Goal: Task Accomplishment & Management: Complete application form

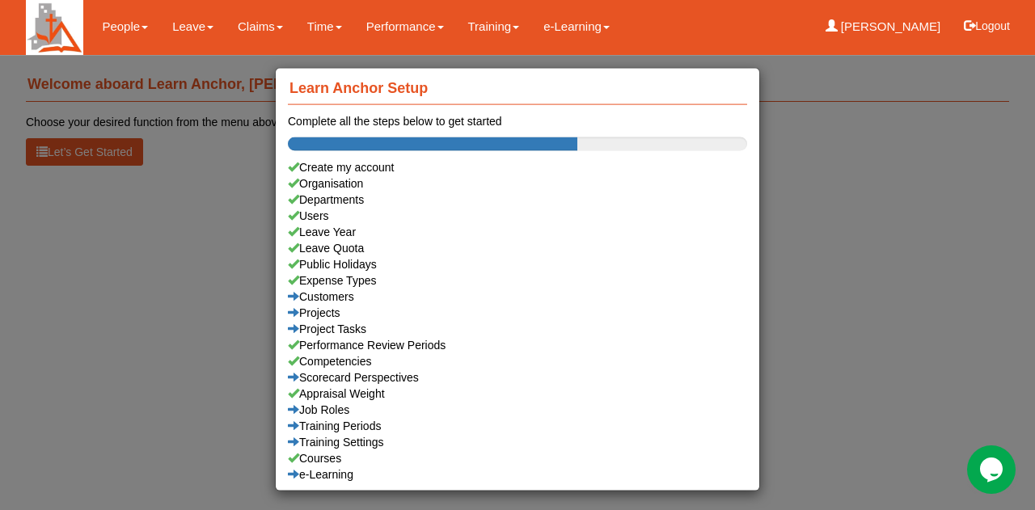
click at [192, 261] on div "Learn Anchor Setup Complete all the steps below to get started Create my accoun…" at bounding box center [517, 255] width 1035 height 510
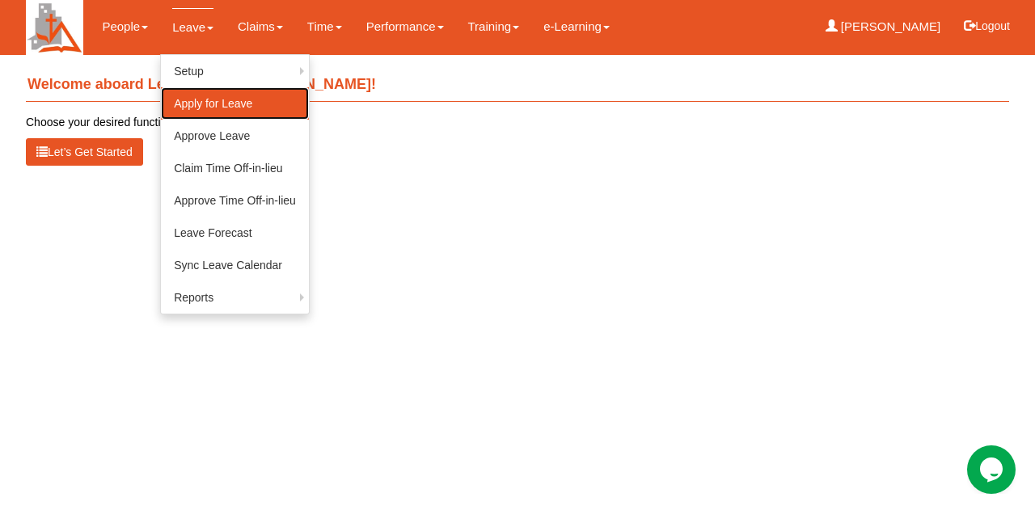
click at [182, 105] on link "Apply for Leave" at bounding box center [235, 103] width 148 height 32
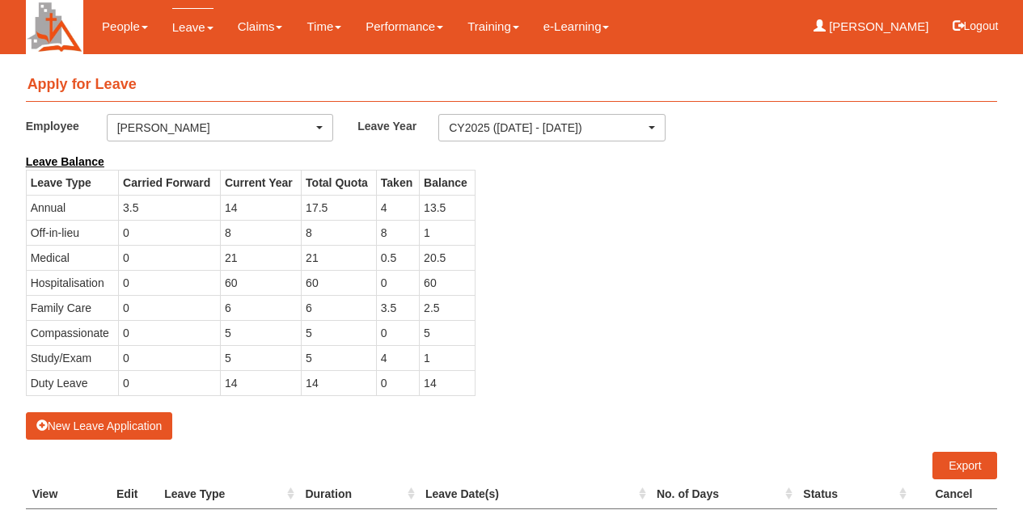
select select "50"
click at [123, 423] on button "New Leave Application" at bounding box center [99, 425] width 147 height 27
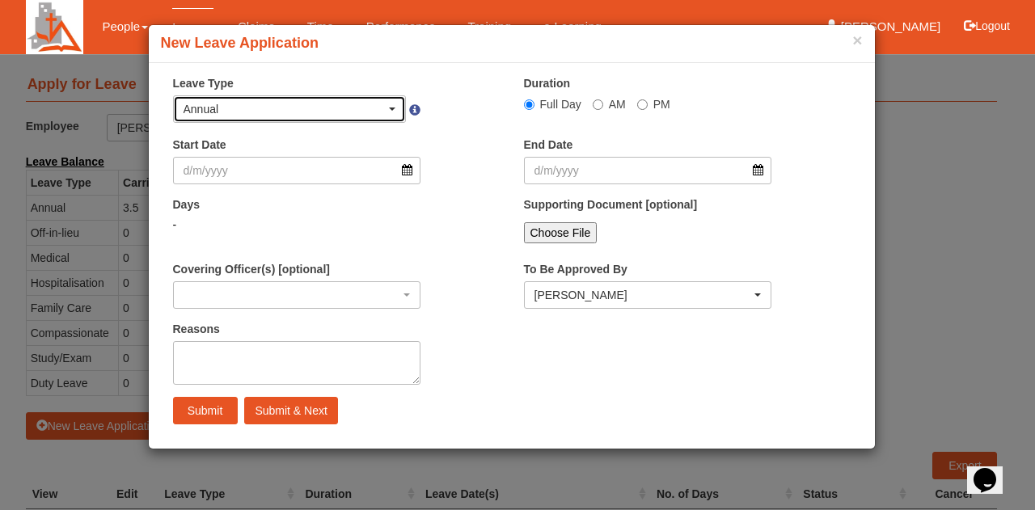
click at [361, 111] on div "Annual" at bounding box center [285, 109] width 203 height 16
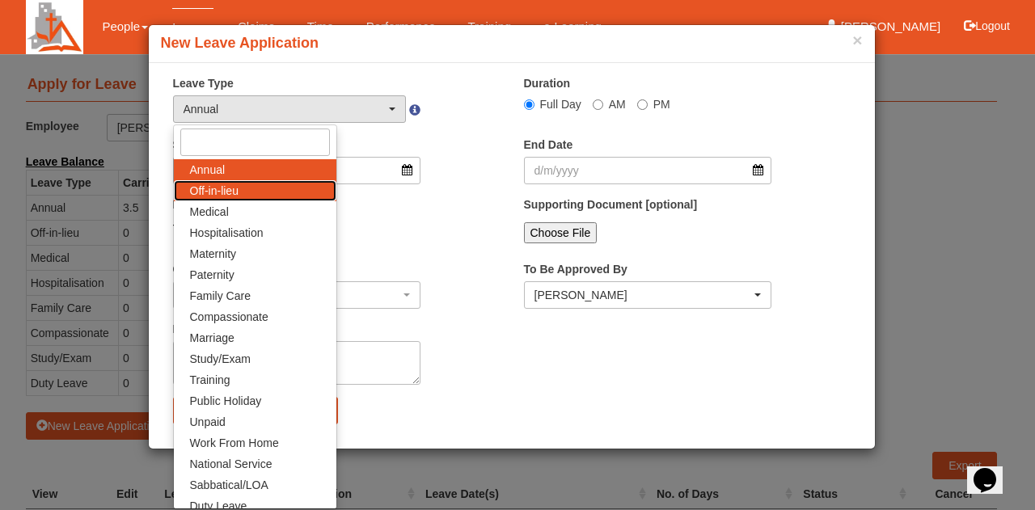
click at [262, 193] on link "Off-in-lieu" at bounding box center [255, 190] width 162 height 21
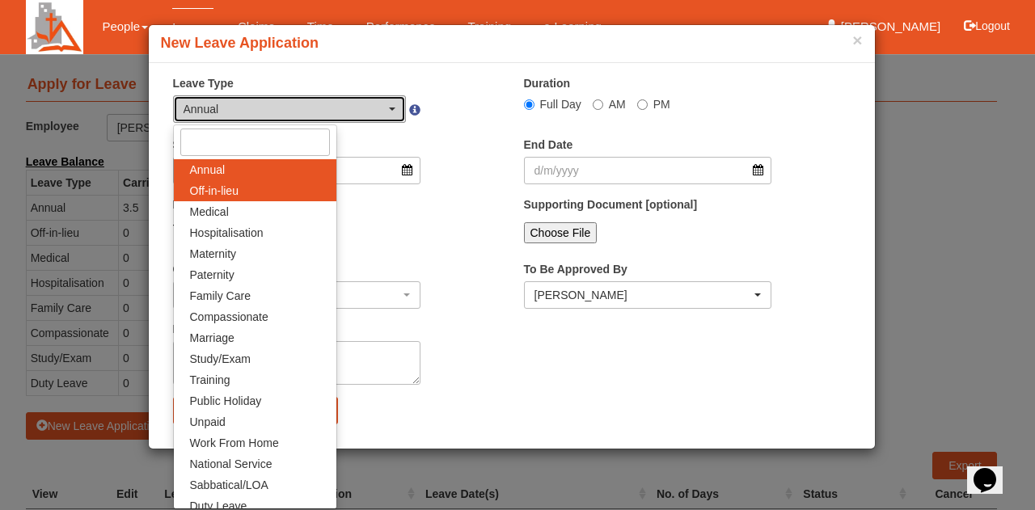
select select "3"
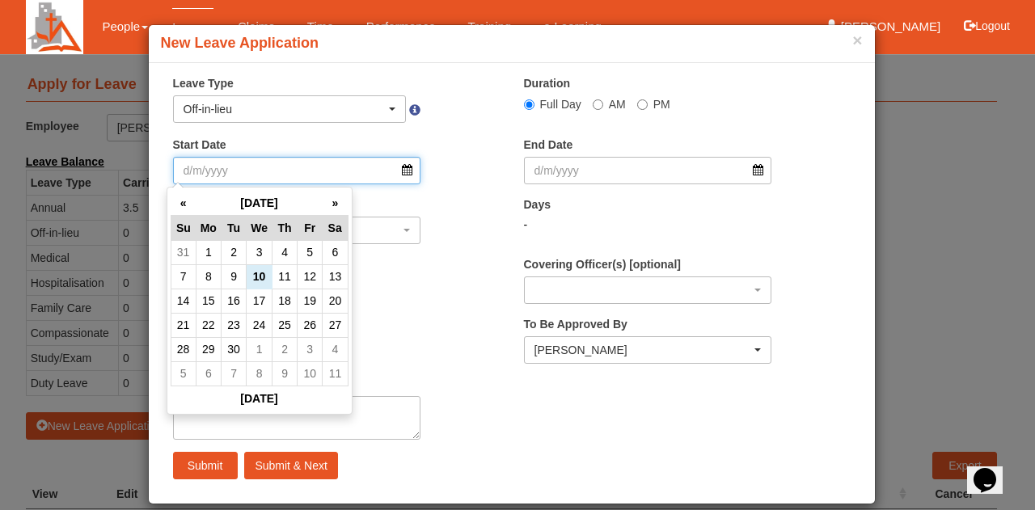
click at [255, 175] on input "Start Date" at bounding box center [297, 170] width 248 height 27
click at [288, 264] on td "11" at bounding box center [284, 276] width 25 height 24
type input "11/9/2025"
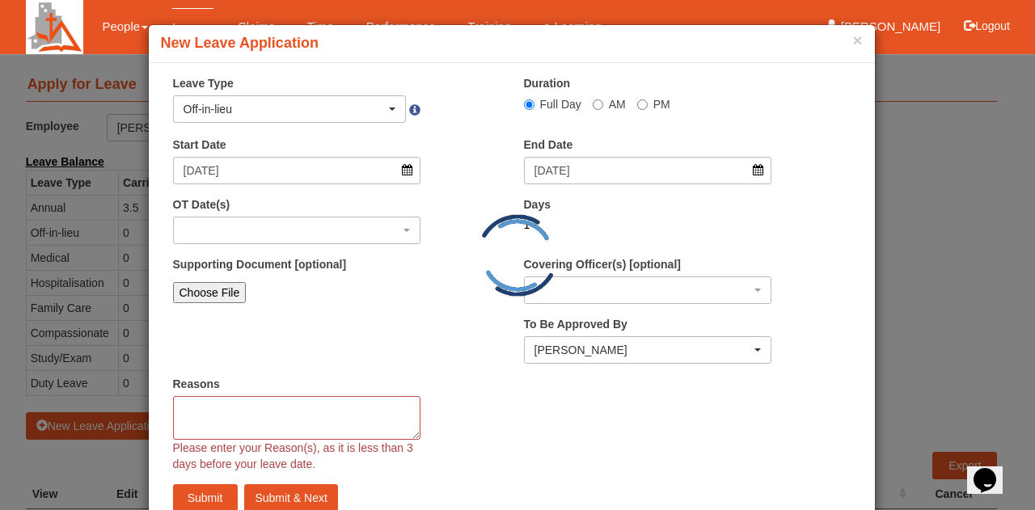
select select
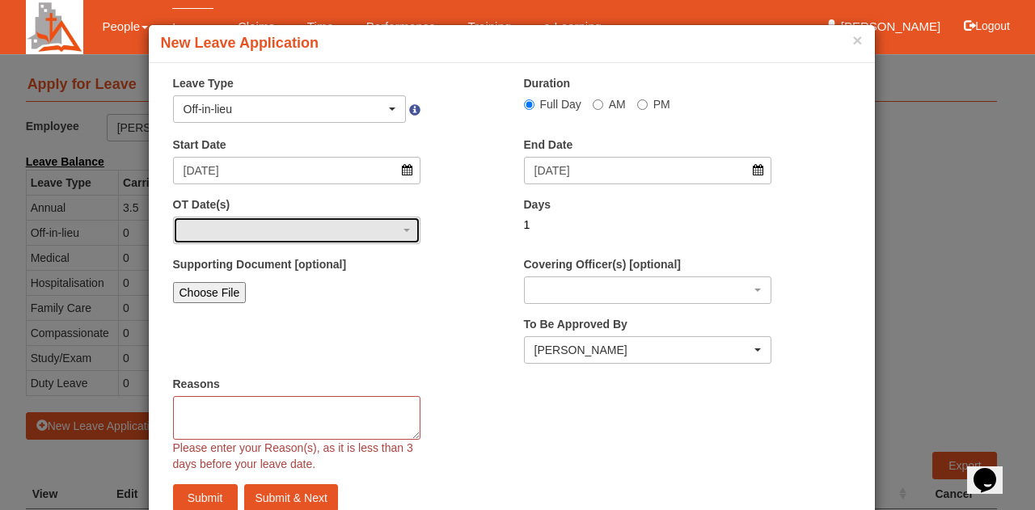
click at [225, 234] on div "button" at bounding box center [297, 230] width 247 height 26
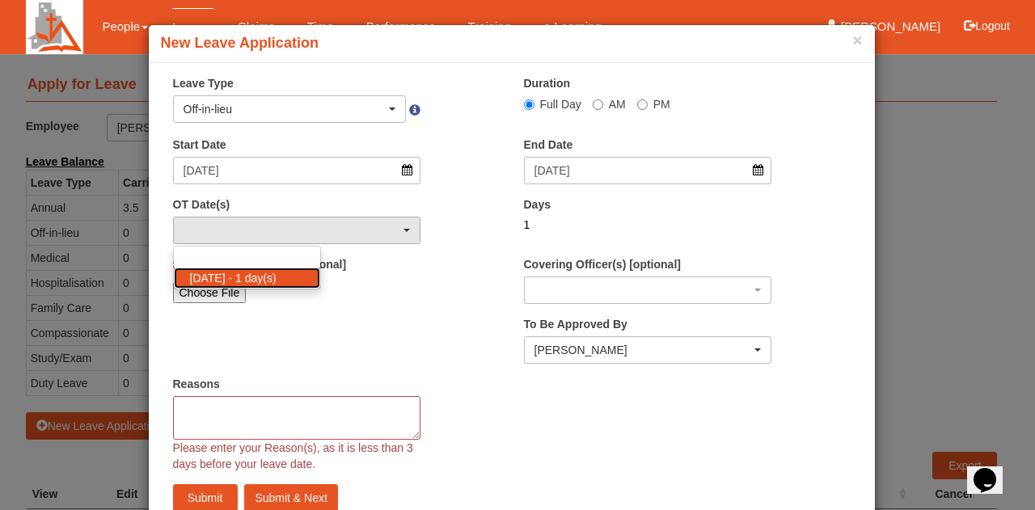
click at [220, 279] on span "31/8/2025 - 1 day(s)" at bounding box center [233, 278] width 87 height 16
select select "1100"
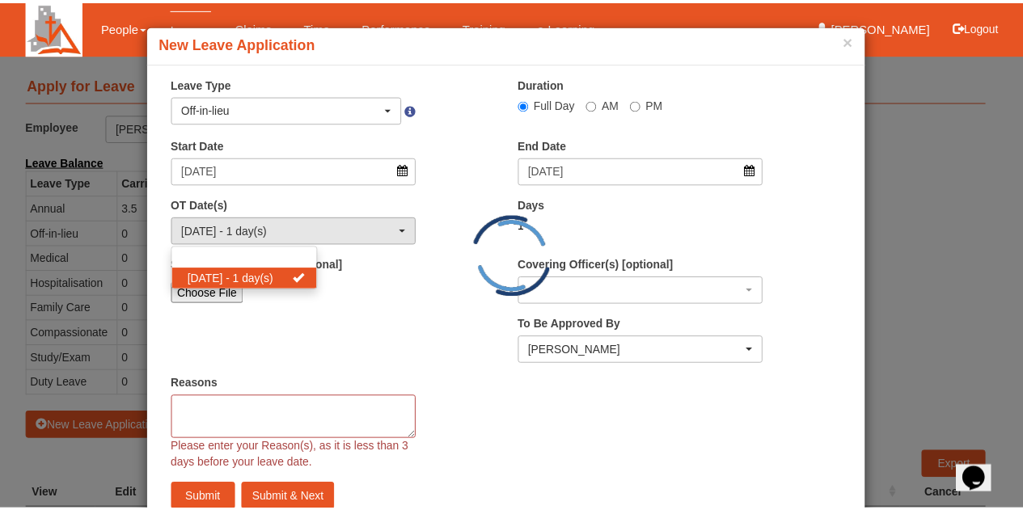
scroll to position [2, 0]
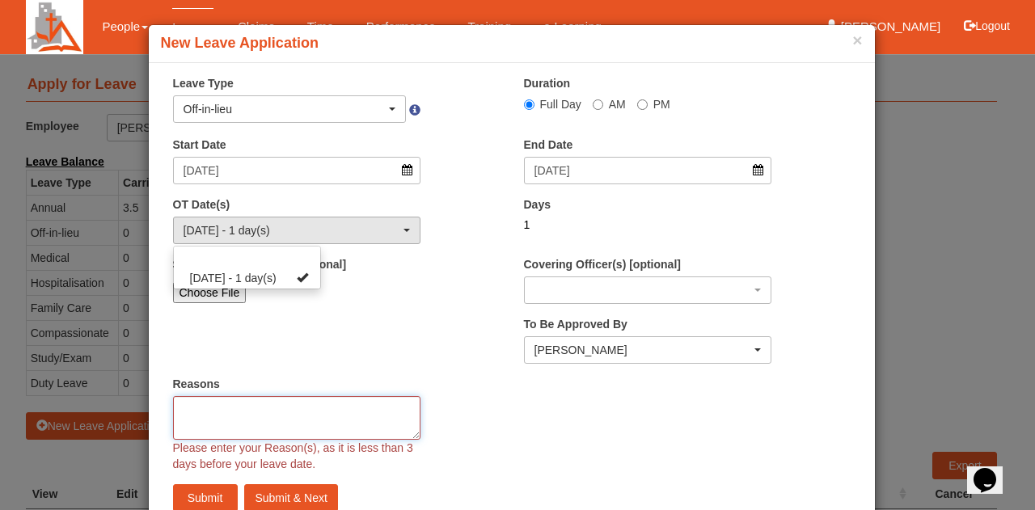
click at [309, 415] on textarea "Reasons" at bounding box center [297, 418] width 248 height 44
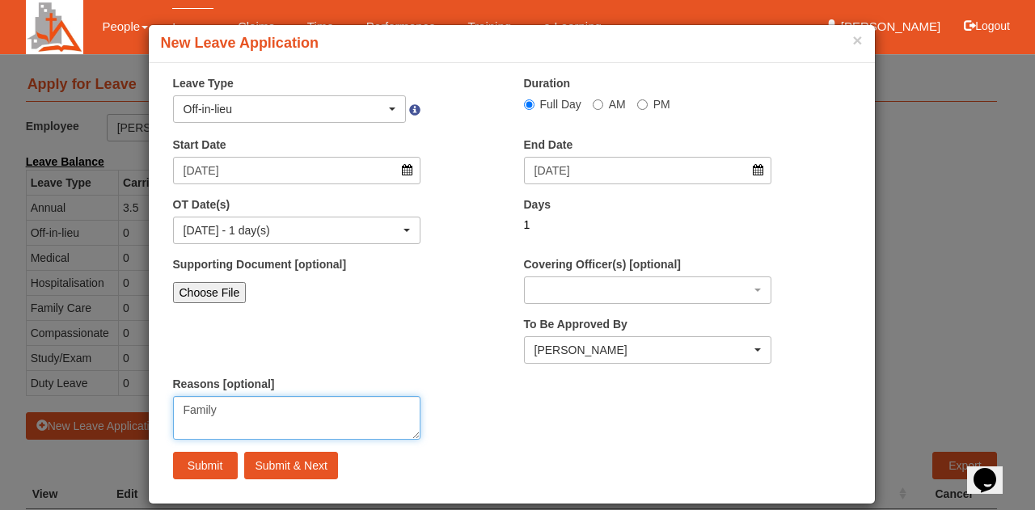
type textarea "Family"
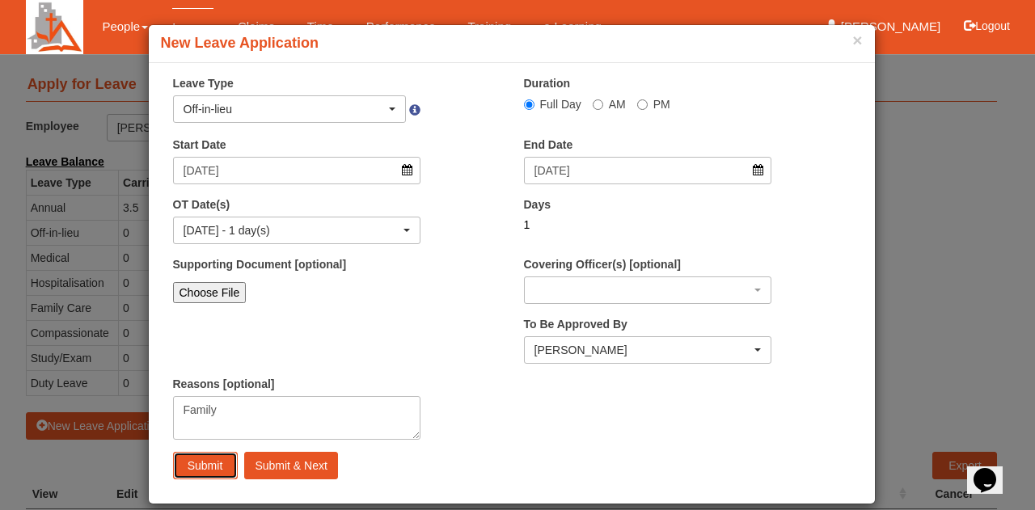
click at [194, 466] on input "Submit" at bounding box center [205, 465] width 65 height 27
select select "1"
select select
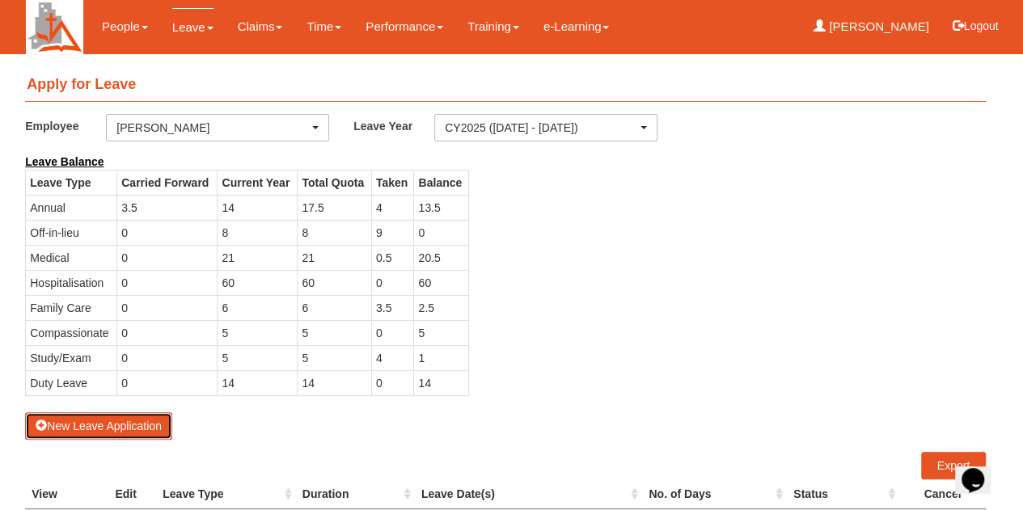
select select "50"
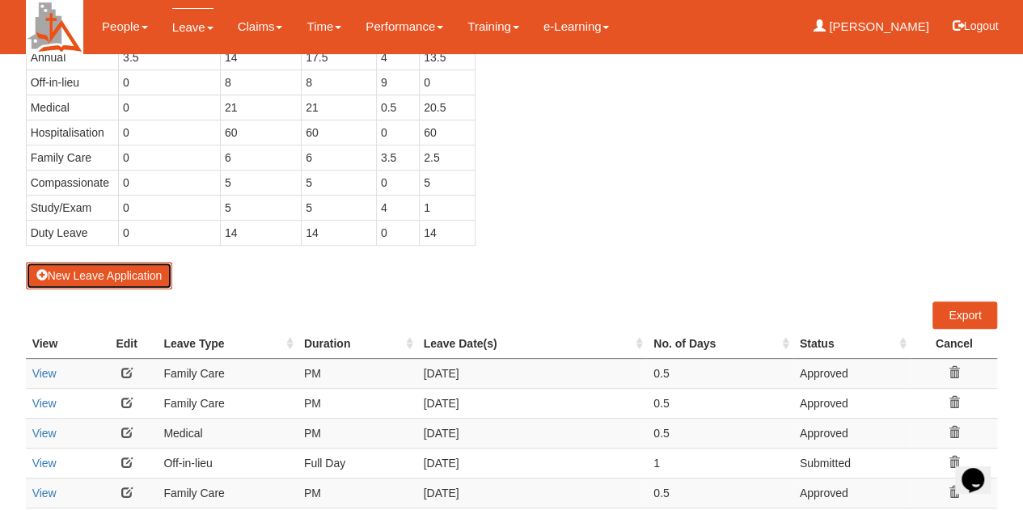
scroll to position [0, 0]
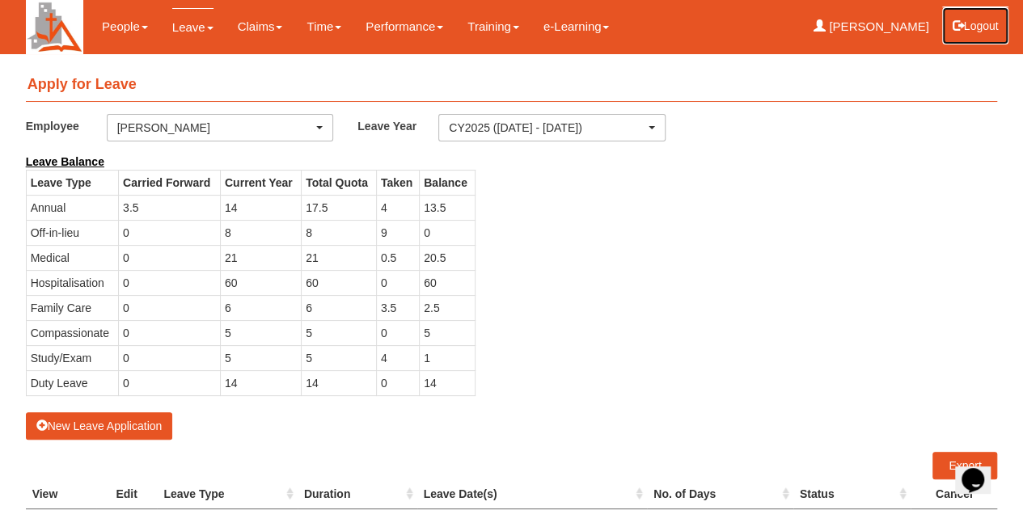
click at [983, 23] on button "Logout" at bounding box center [975, 25] width 69 height 39
